Goal: Transaction & Acquisition: Download file/media

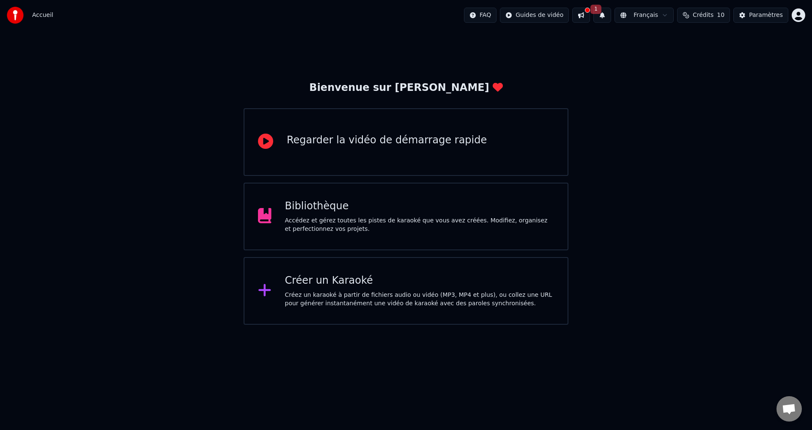
click at [372, 226] on div "Accédez et gérez toutes les pistes de karaoké que vous avez créées. Modifiez, o…" at bounding box center [419, 225] width 269 height 17
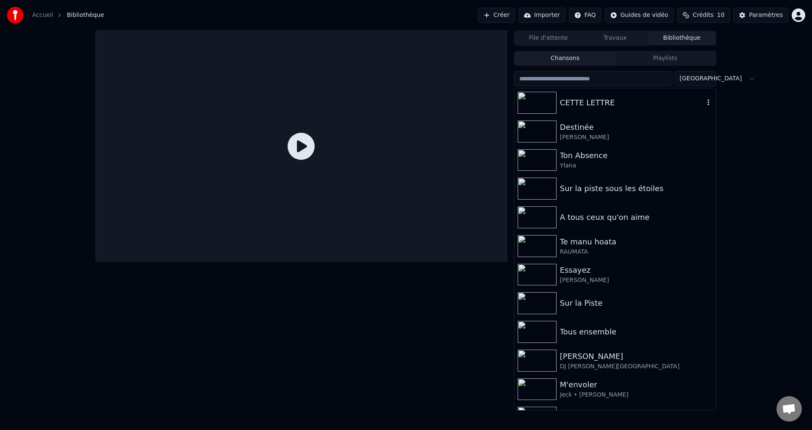
click at [570, 102] on div "CETTE LETTRE" at bounding box center [632, 103] width 144 height 12
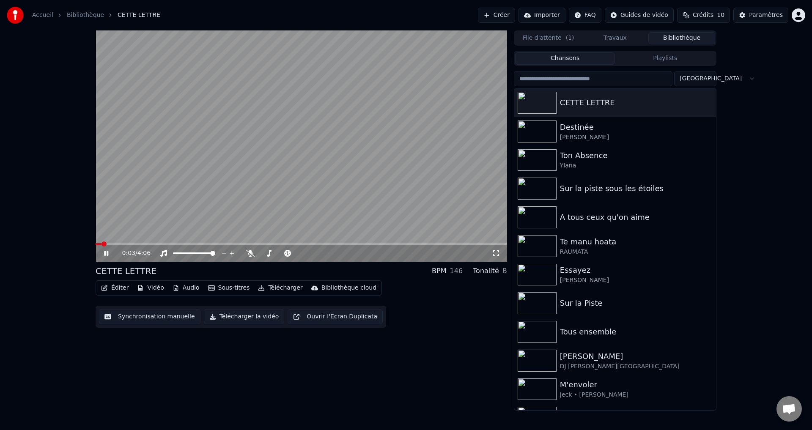
click at [494, 251] on icon at bounding box center [496, 253] width 6 height 6
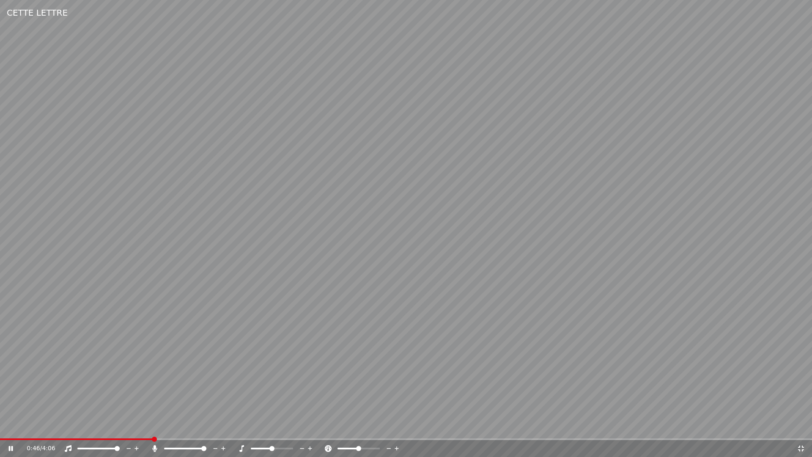
click at [391, 289] on video at bounding box center [406, 228] width 812 height 457
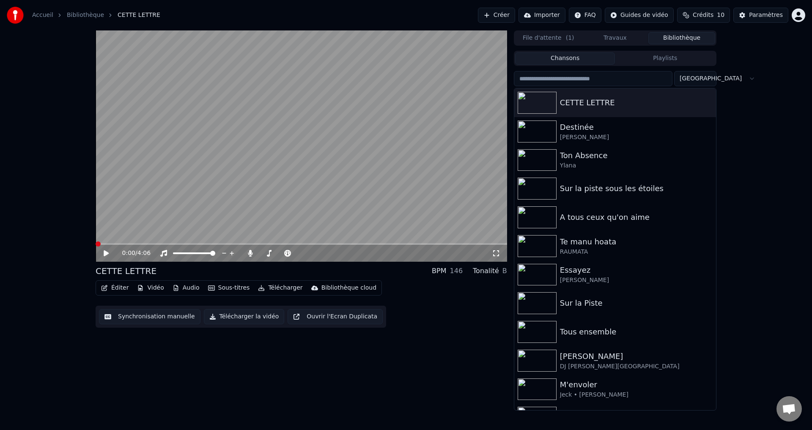
click at [96, 245] on span at bounding box center [96, 244] width 0 height 2
click at [106, 256] on icon at bounding box center [112, 253] width 20 height 7
click at [106, 253] on icon at bounding box center [106, 253] width 4 height 5
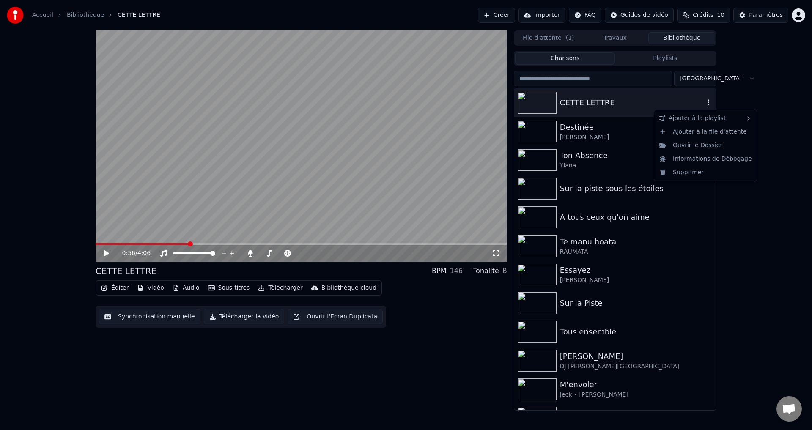
click at [708, 100] on icon "button" at bounding box center [709, 102] width 2 height 6
click at [692, 173] on div "Supprimer" at bounding box center [705, 173] width 99 height 14
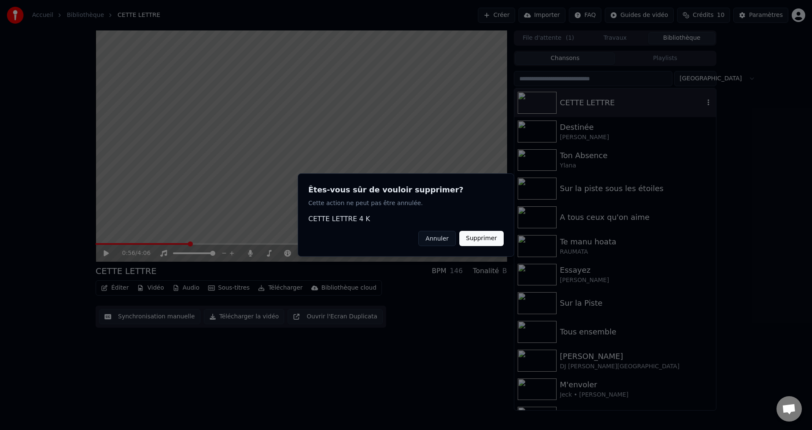
click at [489, 239] on button "Supprimer" at bounding box center [481, 238] width 44 height 15
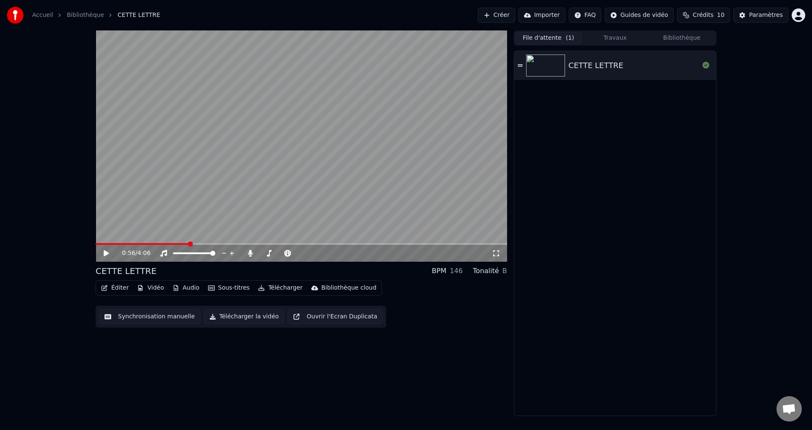
click at [541, 38] on button "File d'attente ( 1 )" at bounding box center [548, 38] width 67 height 12
click at [706, 64] on icon at bounding box center [706, 65] width 7 height 7
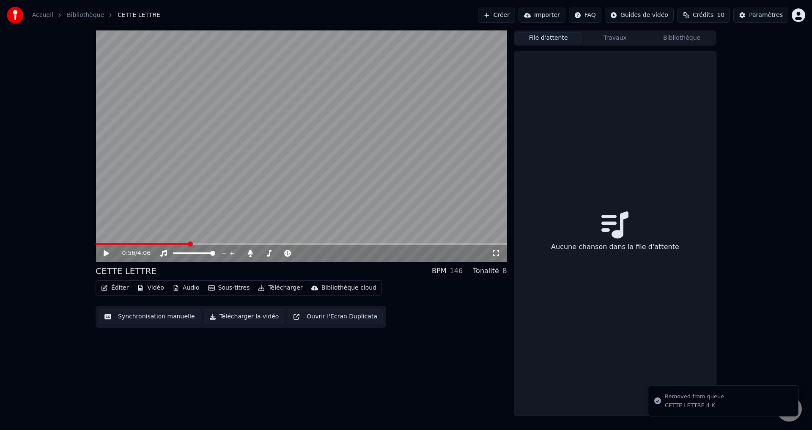
click at [800, 164] on div "0:56 / 4:06 CETTE LETTRE BPM 146 Tonalité B Éditer Vidéo Audio Sous-titres Télé…" at bounding box center [406, 223] width 812 height 386
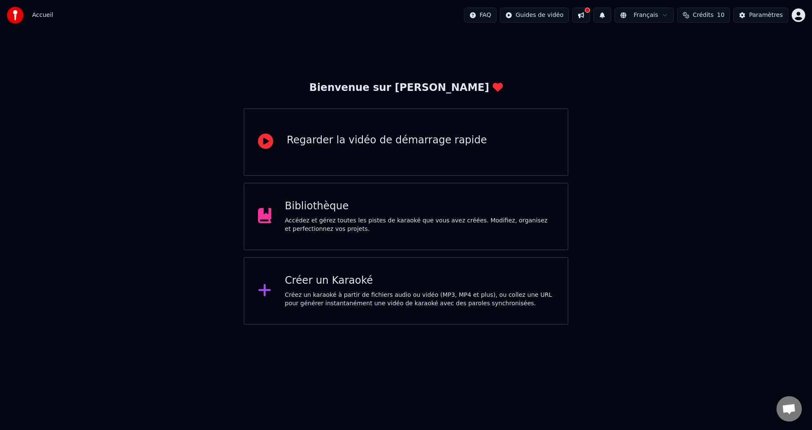
click at [325, 295] on div "Créez un karaoké à partir de fichiers audio ou vidéo (MP3, MP4 et plus), ou col…" at bounding box center [419, 299] width 269 height 17
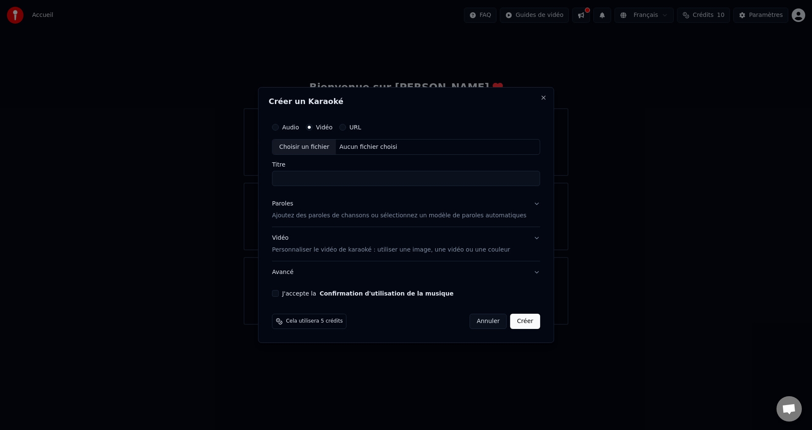
click at [332, 126] on label "Vidéo" at bounding box center [324, 127] width 16 height 6
click at [313, 126] on button "Vidéo" at bounding box center [309, 127] width 7 height 7
click at [311, 178] on input "Titre" at bounding box center [406, 178] width 268 height 15
click at [361, 127] on label "URL" at bounding box center [355, 127] width 12 height 6
click at [346, 127] on button "URL" at bounding box center [342, 127] width 7 height 7
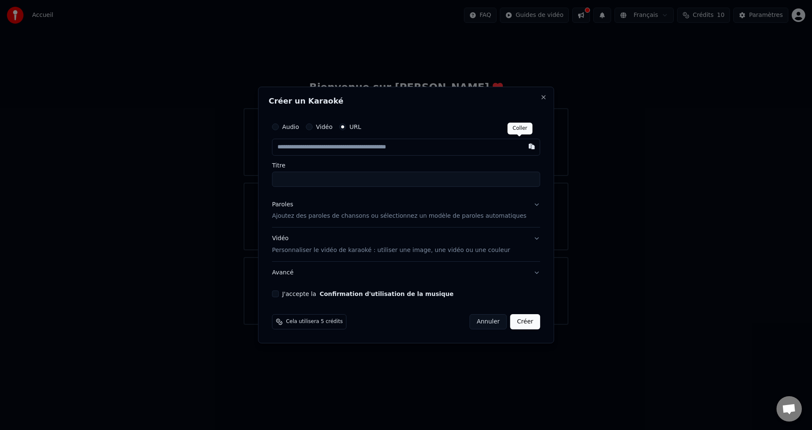
click at [523, 145] on button "button" at bounding box center [531, 146] width 17 height 15
type input "**********"
click at [279, 294] on button "J'accepte la Confirmation d'utilisation de la musique" at bounding box center [275, 294] width 7 height 7
click at [524, 203] on button "Paroles Ajoutez des paroles de chansons ou sélectionnez un modèle de paroles au…" at bounding box center [406, 211] width 268 height 34
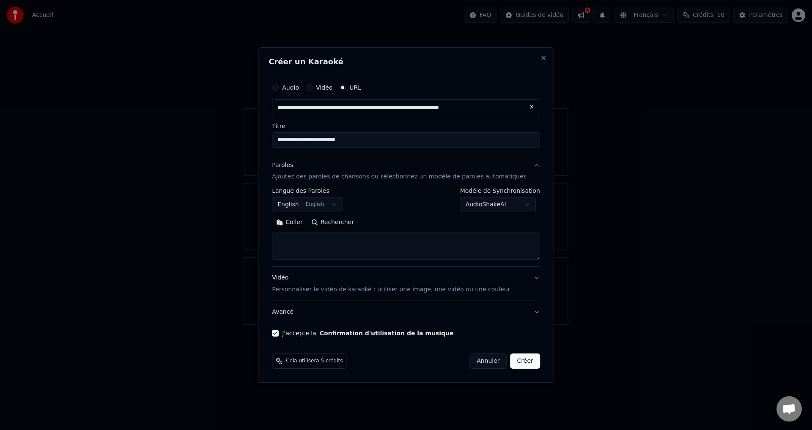
click at [324, 246] on textarea at bounding box center [406, 246] width 268 height 27
click at [308, 240] on textarea at bounding box center [406, 246] width 268 height 27
click at [293, 220] on button "Coller" at bounding box center [289, 223] width 35 height 14
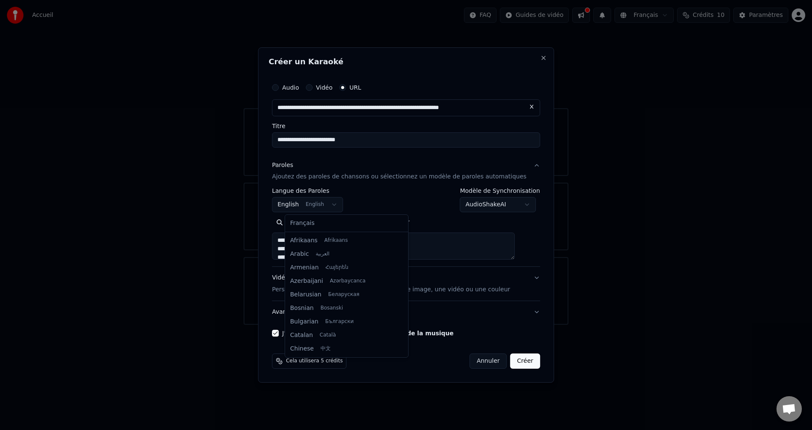
click at [341, 206] on body "**********" at bounding box center [406, 162] width 812 height 325
type textarea "**********"
click at [419, 247] on body "**********" at bounding box center [406, 162] width 812 height 325
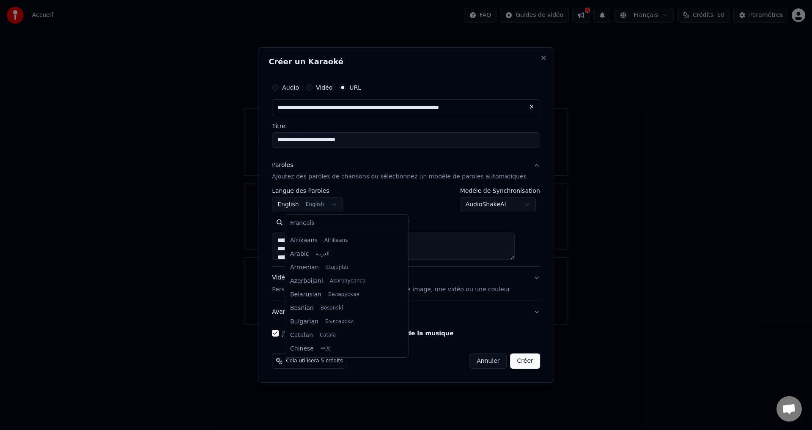
click at [340, 203] on body "**********" at bounding box center [406, 162] width 812 height 325
select select "**"
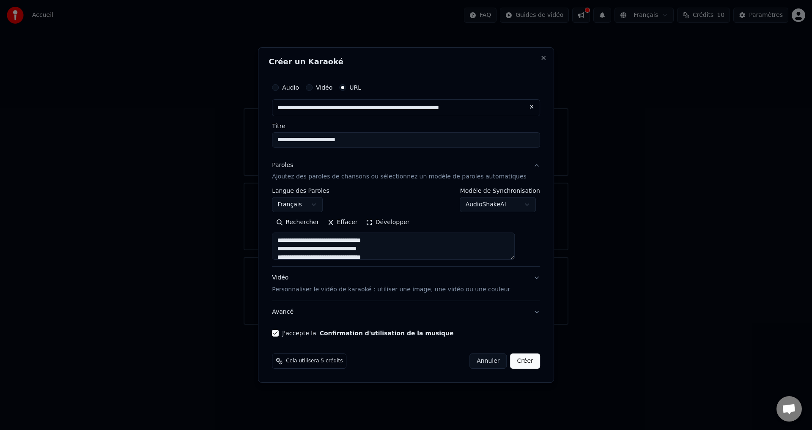
click at [513, 359] on button "Créer" at bounding box center [526, 361] width 30 height 15
type textarea "**********"
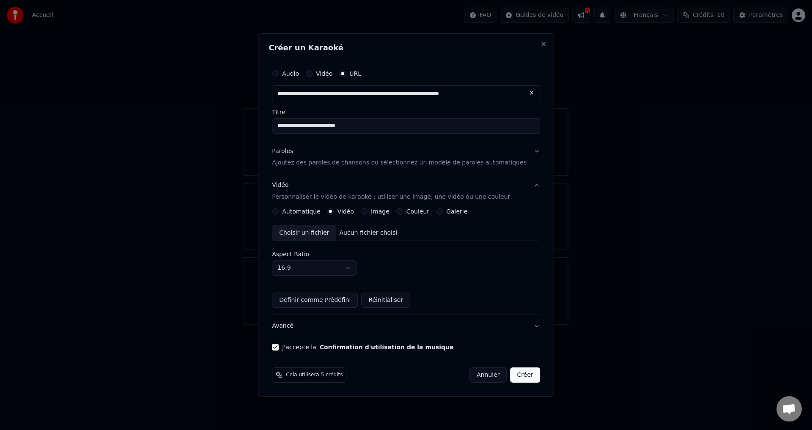
click at [279, 212] on button "Automatique" at bounding box center [275, 211] width 7 height 7
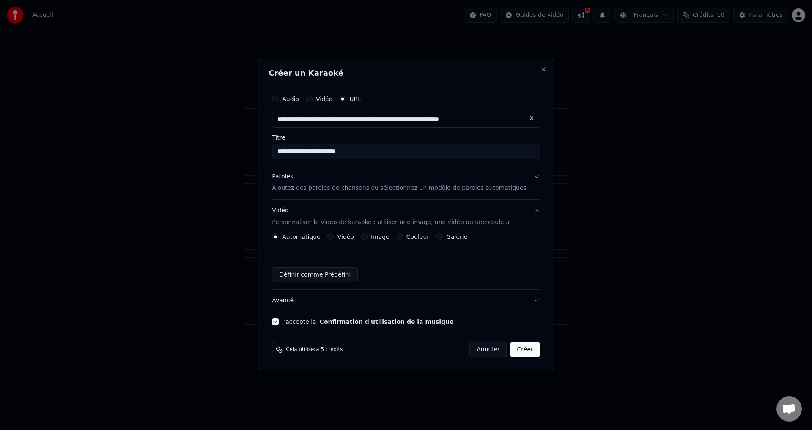
click at [525, 177] on button "Paroles Ajoutez des paroles de chansons ou sélectionnez un modèle de paroles au…" at bounding box center [406, 183] width 268 height 34
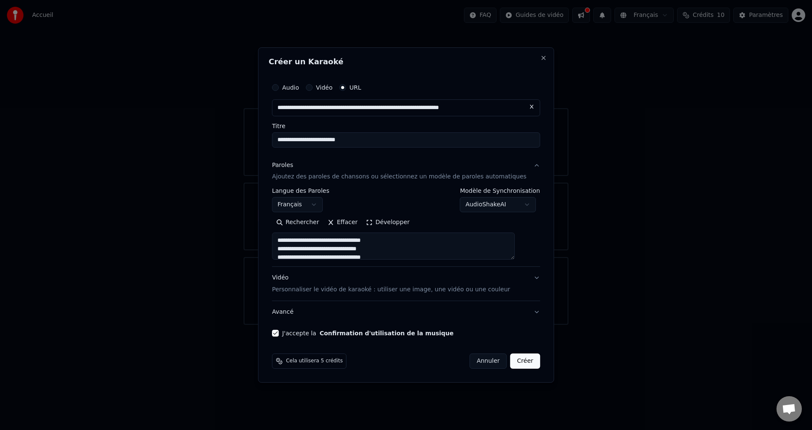
click at [516, 363] on button "Créer" at bounding box center [526, 361] width 30 height 15
type textarea "**********"
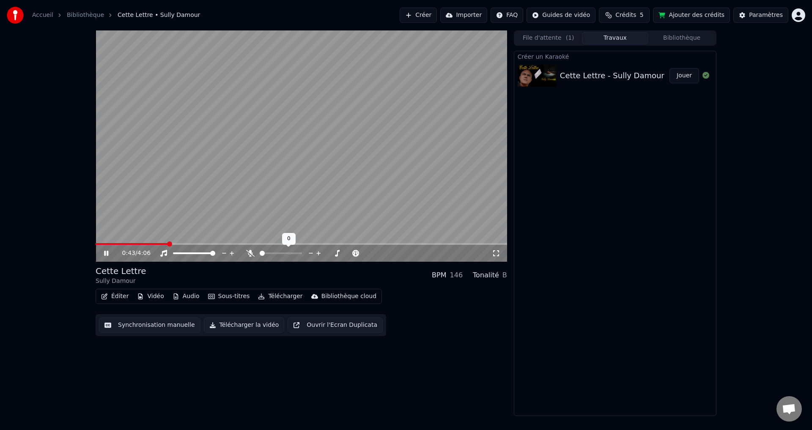
click at [260, 252] on span at bounding box center [262, 253] width 5 height 5
click at [104, 253] on icon at bounding box center [112, 253] width 20 height 7
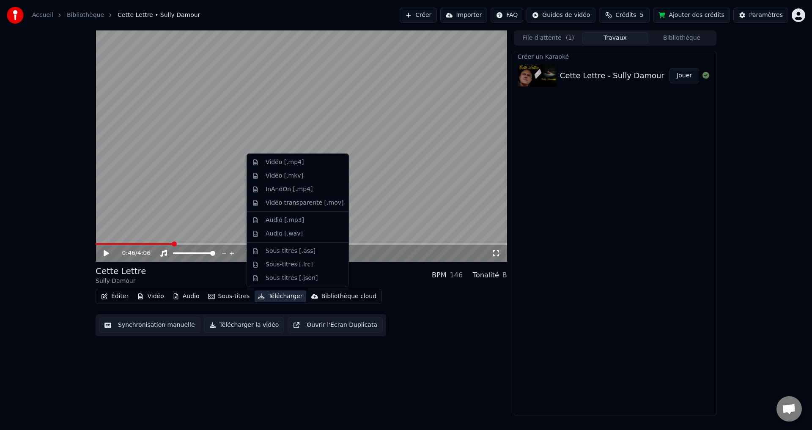
click at [263, 296] on button "Télécharger" at bounding box center [280, 297] width 51 height 12
click at [283, 162] on div "Vidéo [.mp4]" at bounding box center [285, 162] width 38 height 8
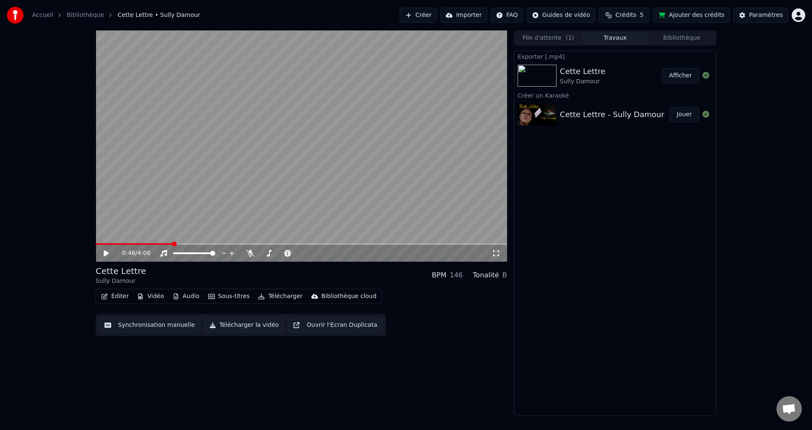
click at [679, 75] on button "Afficher" at bounding box center [680, 75] width 37 height 15
click at [207, 327] on button "Télécharger la vidéo" at bounding box center [244, 325] width 81 height 15
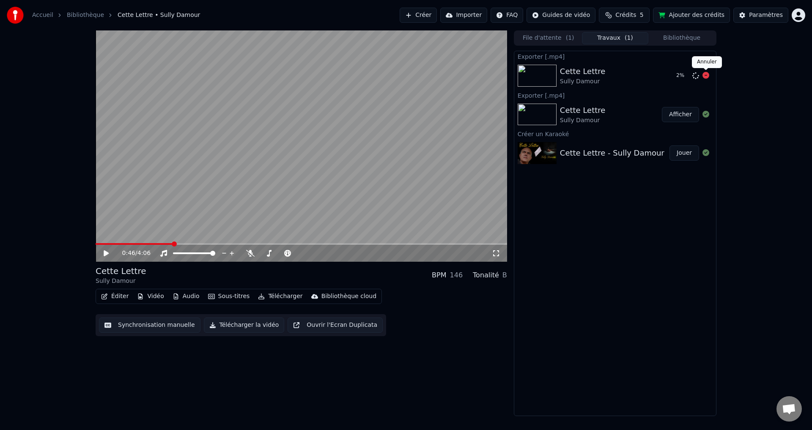
click at [706, 66] on polygon at bounding box center [706, 67] width 6 height 6
click at [705, 77] on icon at bounding box center [706, 75] width 7 height 7
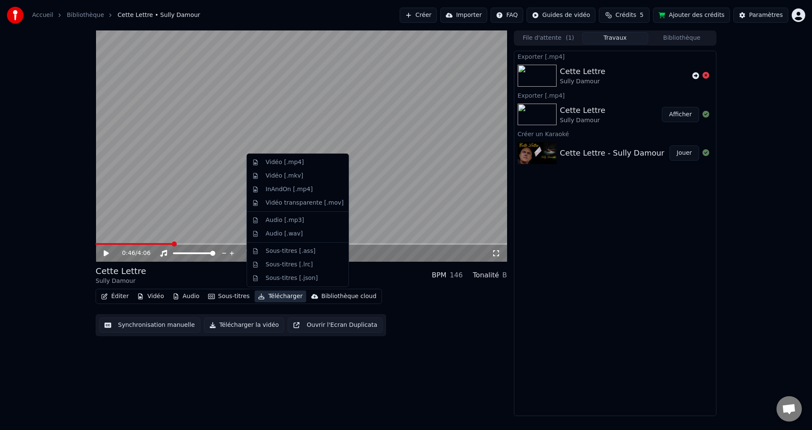
click at [258, 298] on icon "button" at bounding box center [261, 297] width 7 height 6
click at [308, 203] on div "Vidéo transparente [.mov]" at bounding box center [305, 203] width 78 height 8
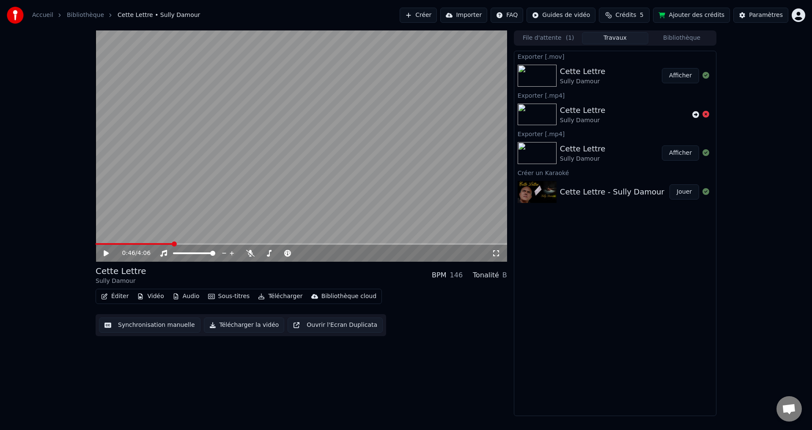
click at [683, 72] on button "Afficher" at bounding box center [680, 75] width 37 height 15
